Goal: Task Accomplishment & Management: Use online tool/utility

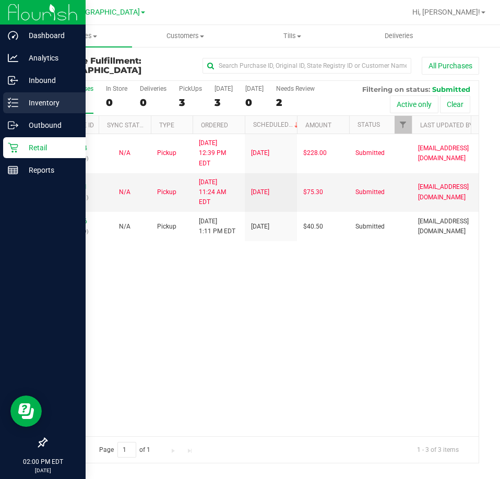
click at [39, 107] on p "Inventory" at bounding box center [49, 103] width 63 height 13
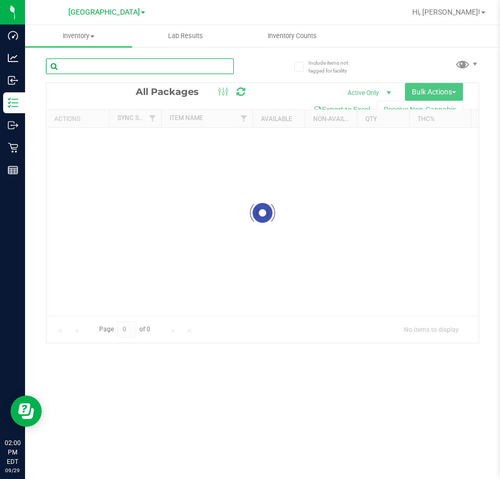
click at [171, 70] on input "text" at bounding box center [140, 66] width 188 height 16
drag, startPoint x: 171, startPoint y: 70, endPoint x: 181, endPoint y: 66, distance: 10.8
click at [176, 67] on input "text" at bounding box center [140, 66] width 188 height 16
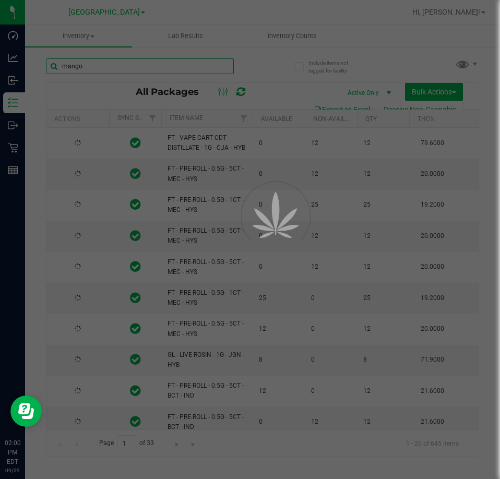
type input "mango"
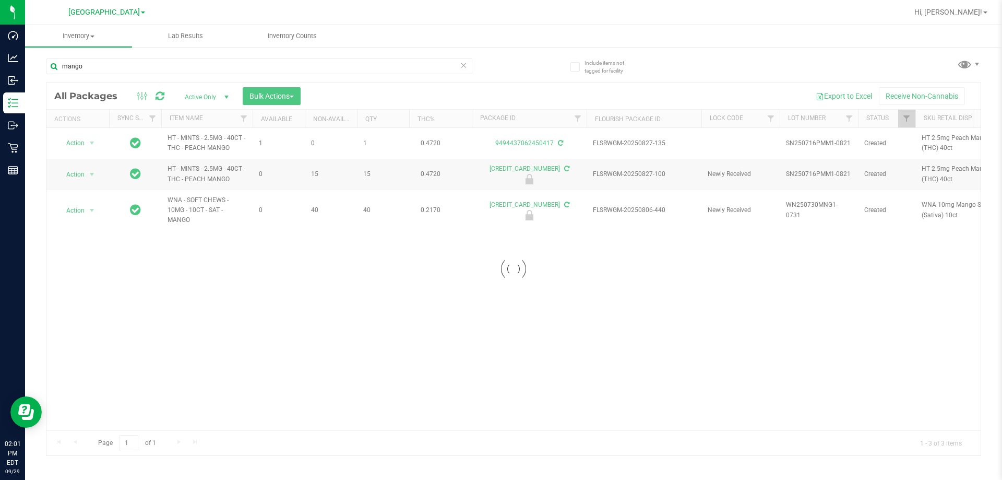
click at [265, 304] on div at bounding box center [513, 269] width 935 height 372
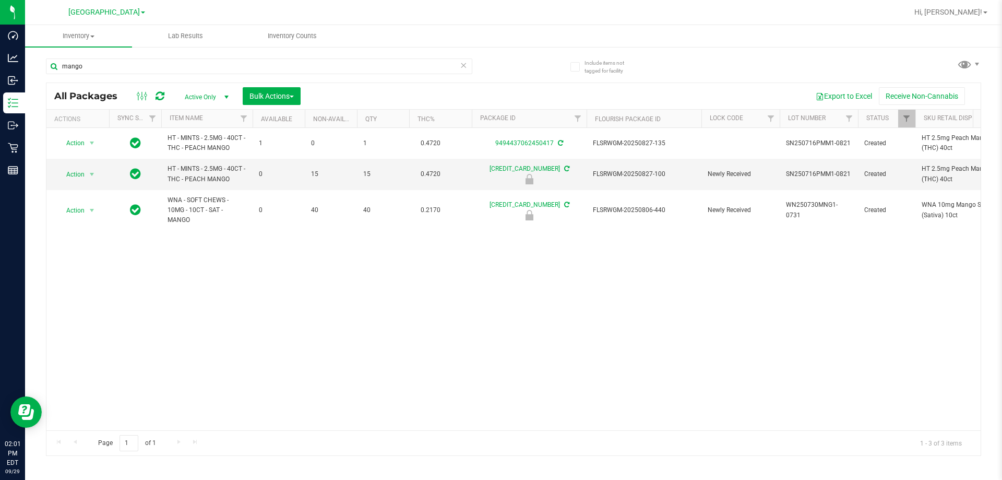
click at [265, 304] on div "Action Action Adjust qty Create package Edit attributes Global inventory Locate…" at bounding box center [513, 279] width 935 height 302
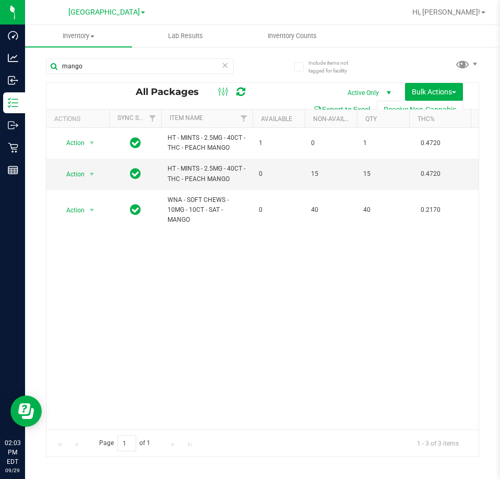
click at [347, 292] on div "Action Action Adjust qty Create package Edit attributes Global inventory Locate…" at bounding box center [262, 279] width 432 height 302
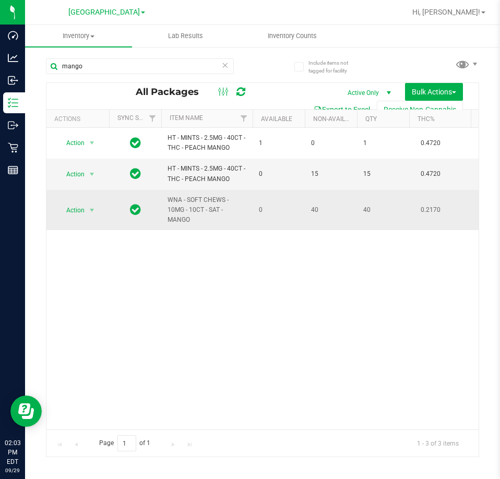
click at [74, 212] on span "Action" at bounding box center [71, 210] width 28 height 15
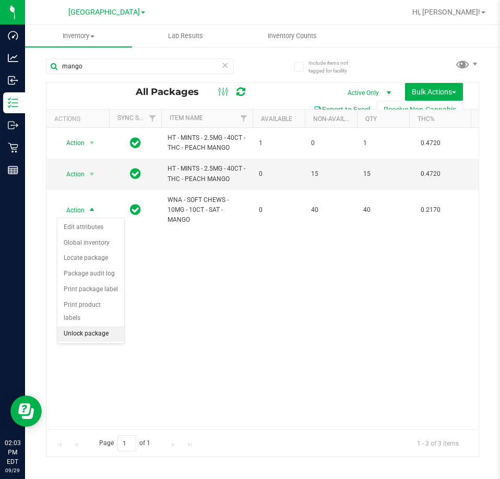
click at [89, 326] on li "Unlock package" at bounding box center [90, 334] width 67 height 16
click at [327, 333] on div "Action Action Adjust qty Create package Edit attributes Global inventory Locate…" at bounding box center [262, 279] width 432 height 302
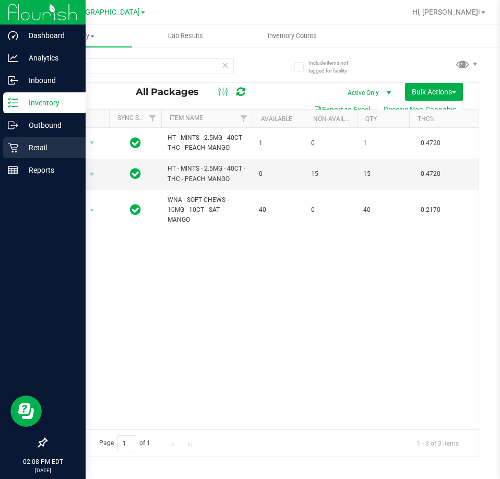
click at [10, 151] on icon at bounding box center [13, 148] width 10 height 10
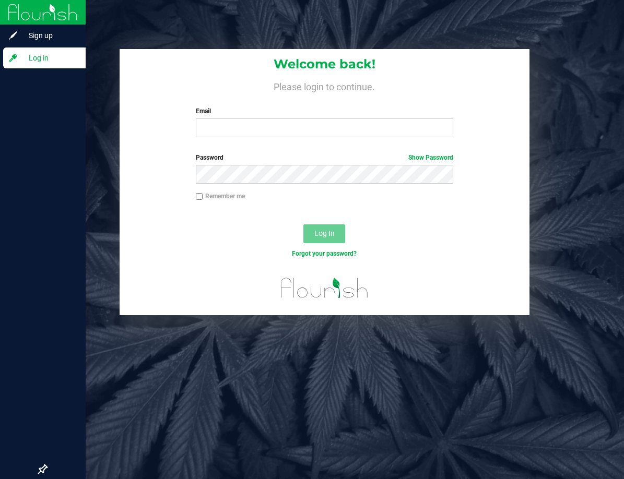
click at [310, 117] on div "Email Required Please format your email correctly." at bounding box center [324, 122] width 273 height 31
click at [321, 137] on input "Email" at bounding box center [324, 128] width 257 height 19
paste input "[EMAIL_ADDRESS][DOMAIN_NAME]"
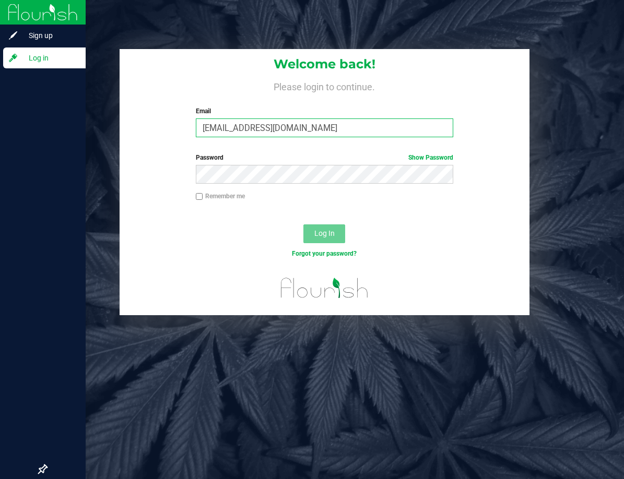
type input "[EMAIL_ADDRESS][DOMAIN_NAME]"
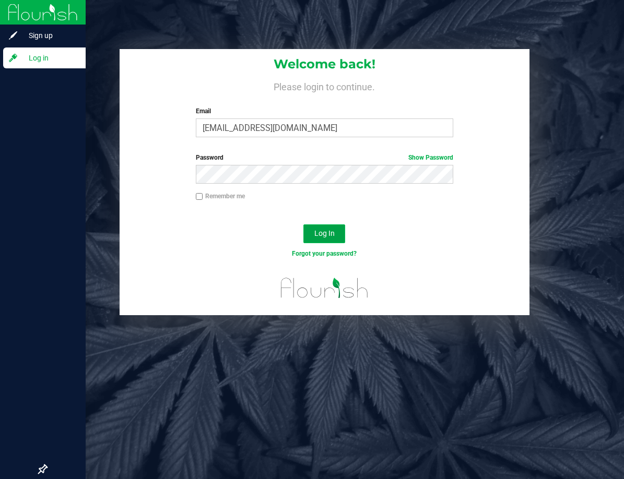
click at [324, 229] on span "Log In" at bounding box center [324, 233] width 20 height 8
